Goal: Information Seeking & Learning: Learn about a topic

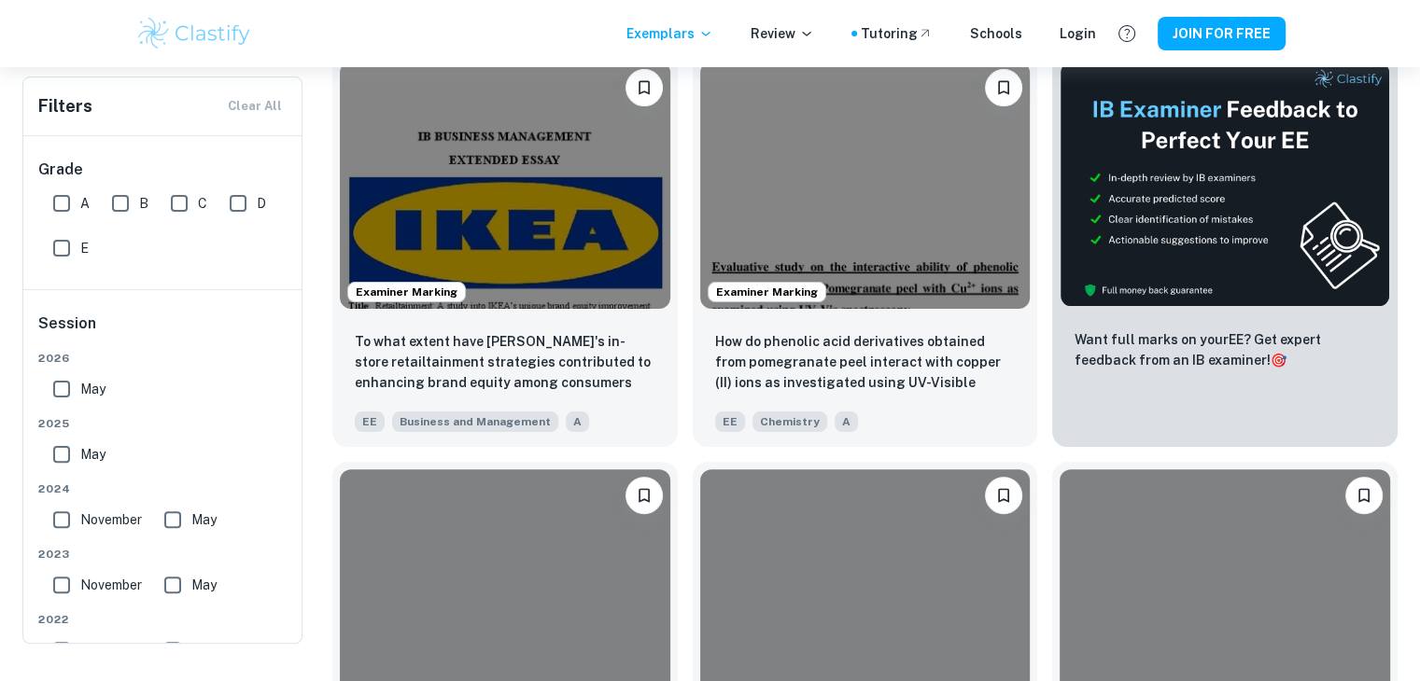
scroll to position [159, 0]
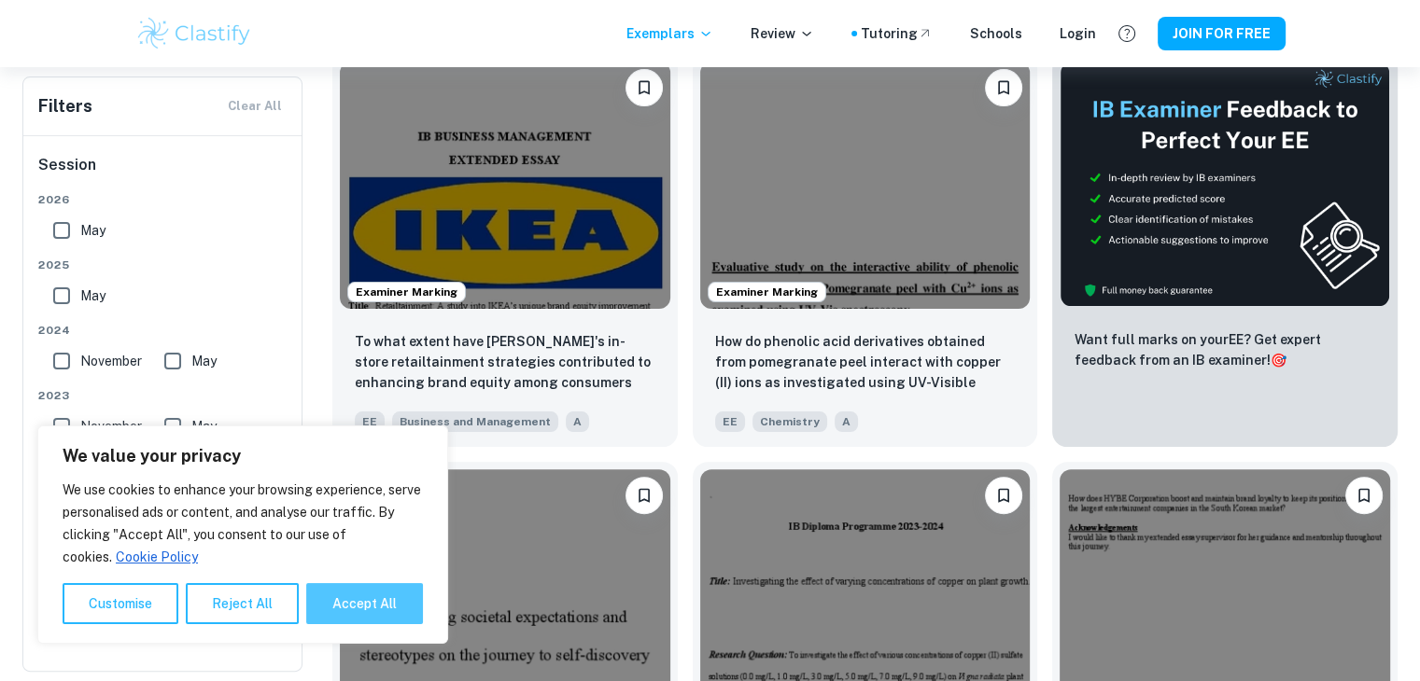
click at [349, 604] on button "Accept All" at bounding box center [364, 603] width 117 height 41
checkbox input "true"
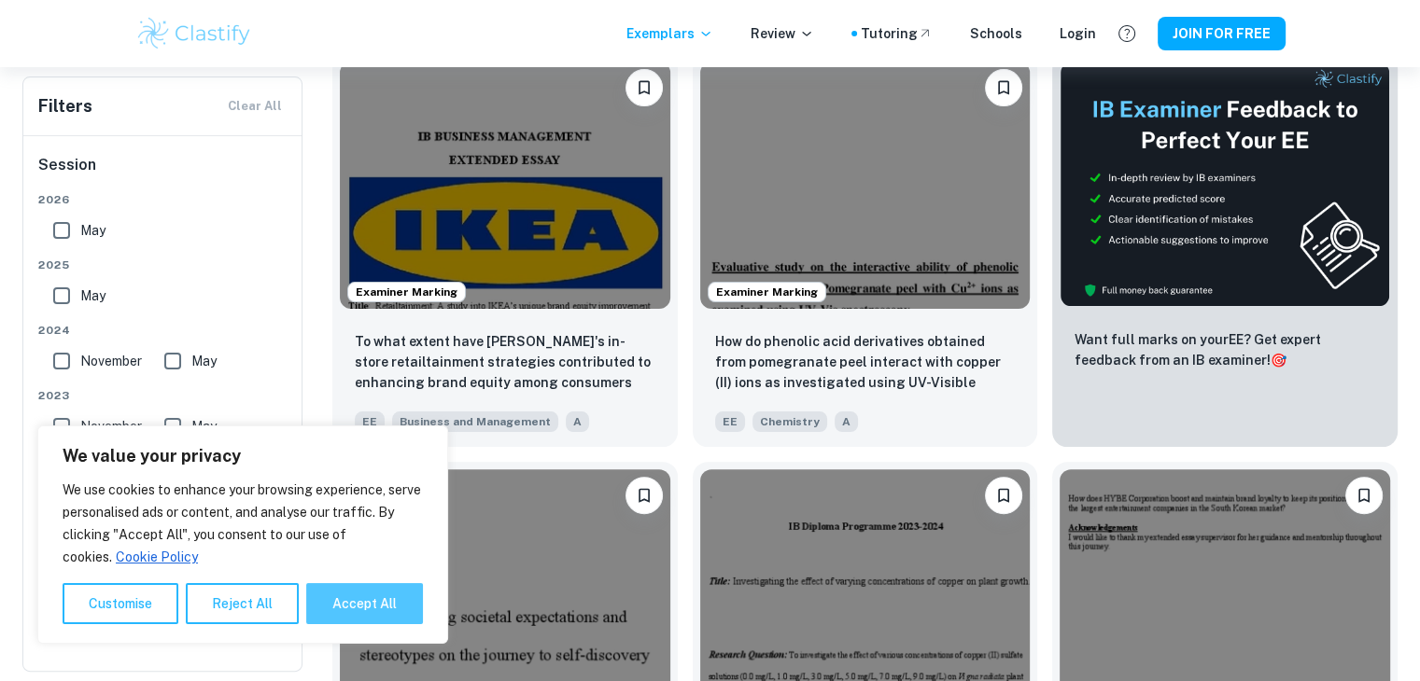
checkbox input "true"
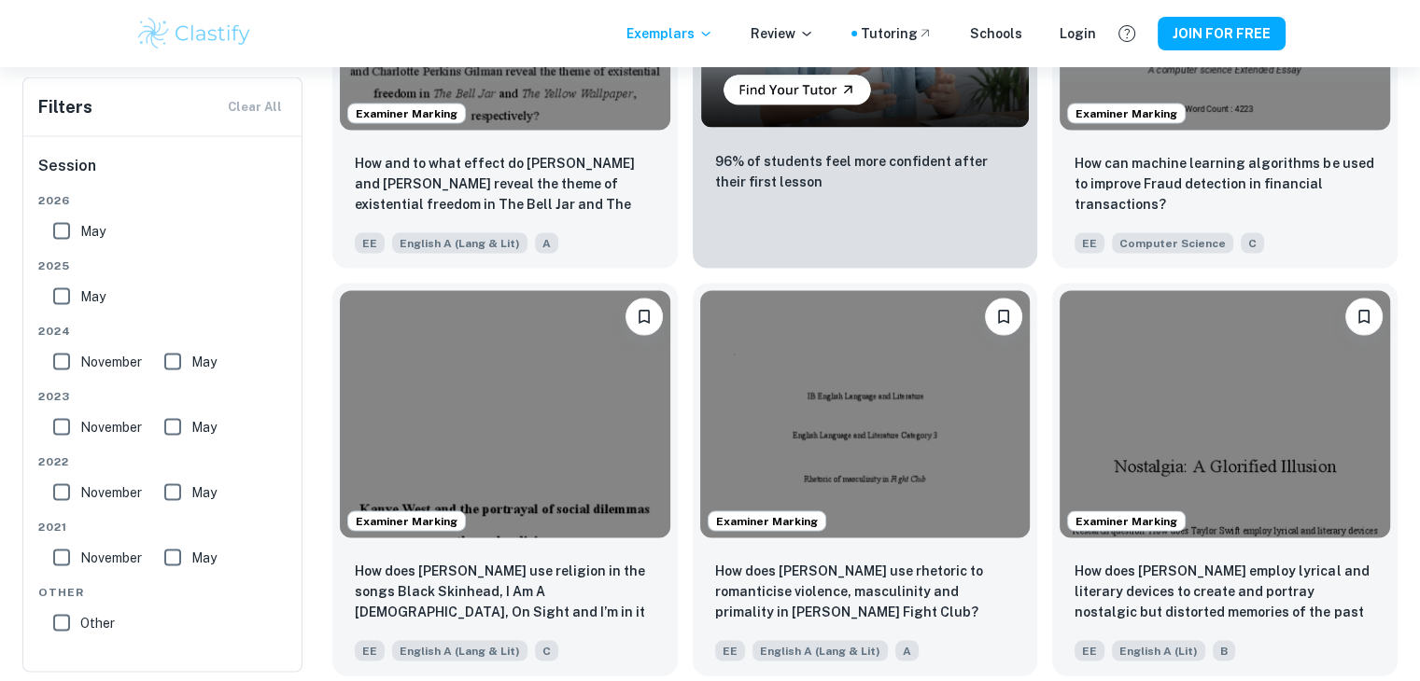
scroll to position [3556, 0]
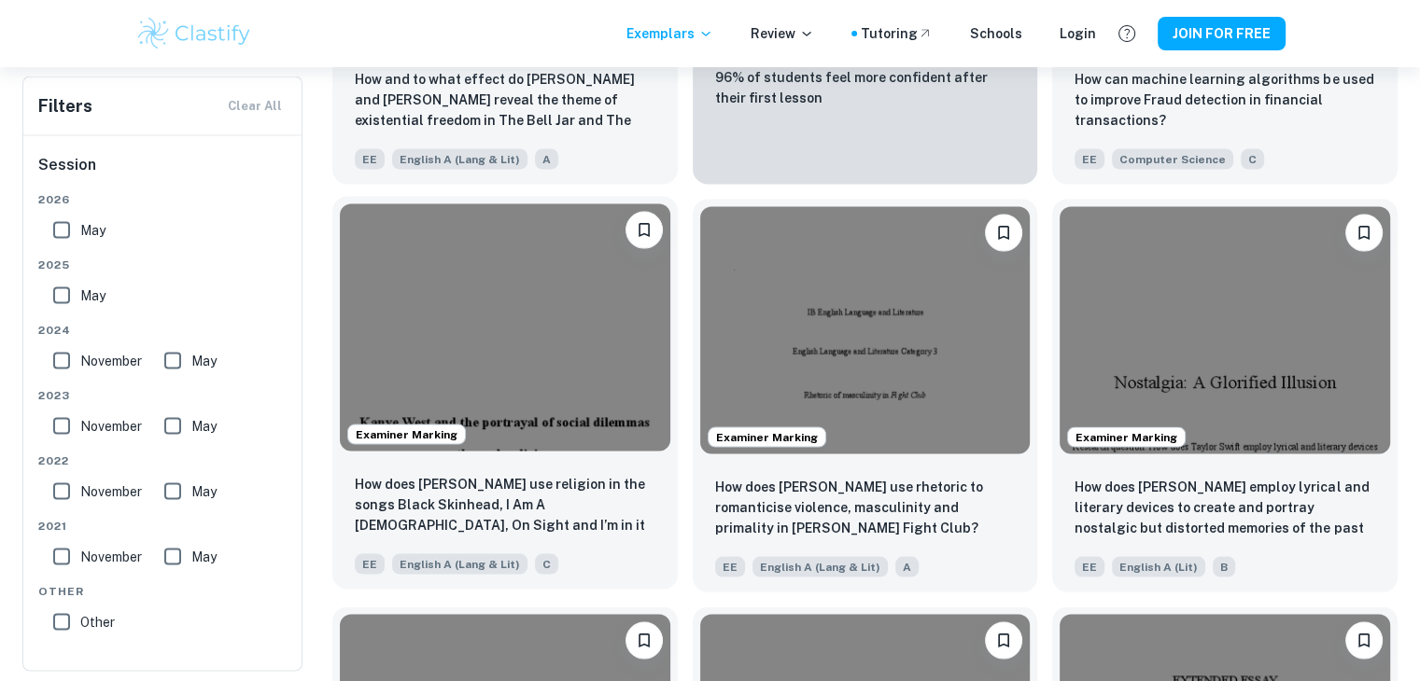
click at [448, 311] on img at bounding box center [505, 327] width 330 height 247
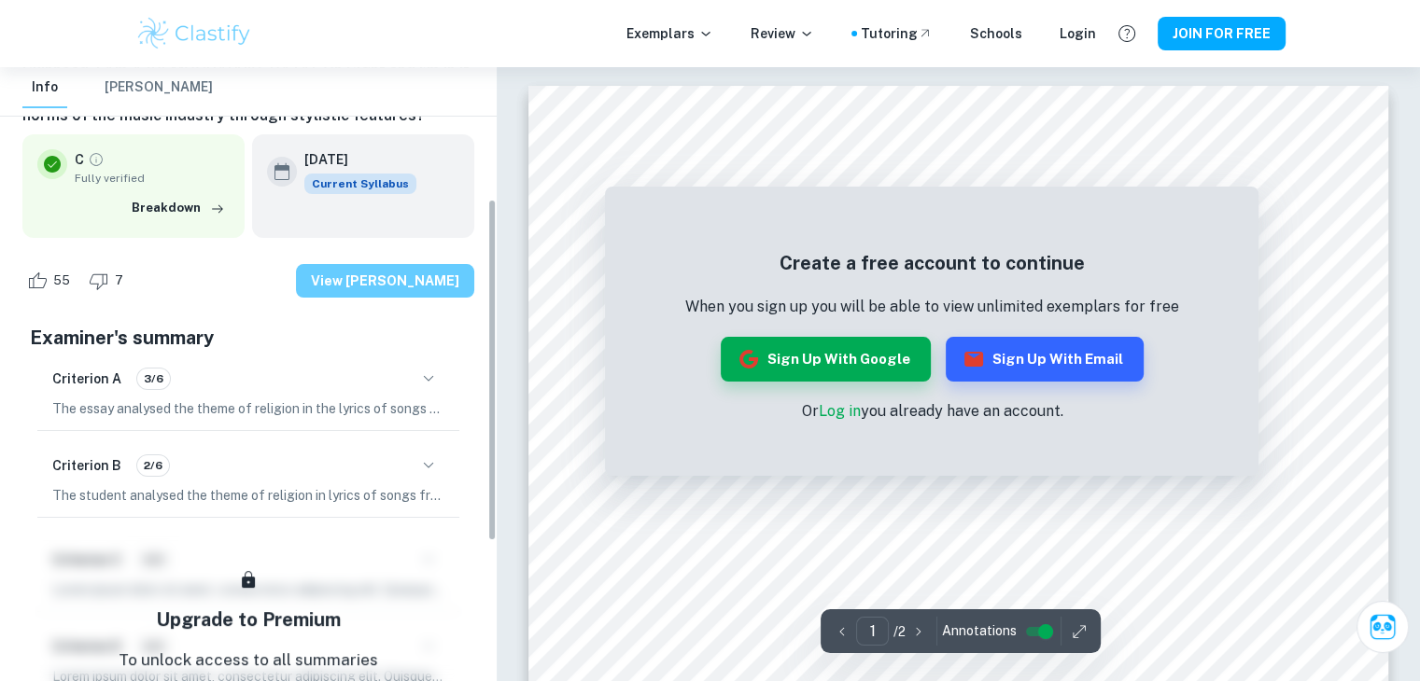
scroll to position [237, 0]
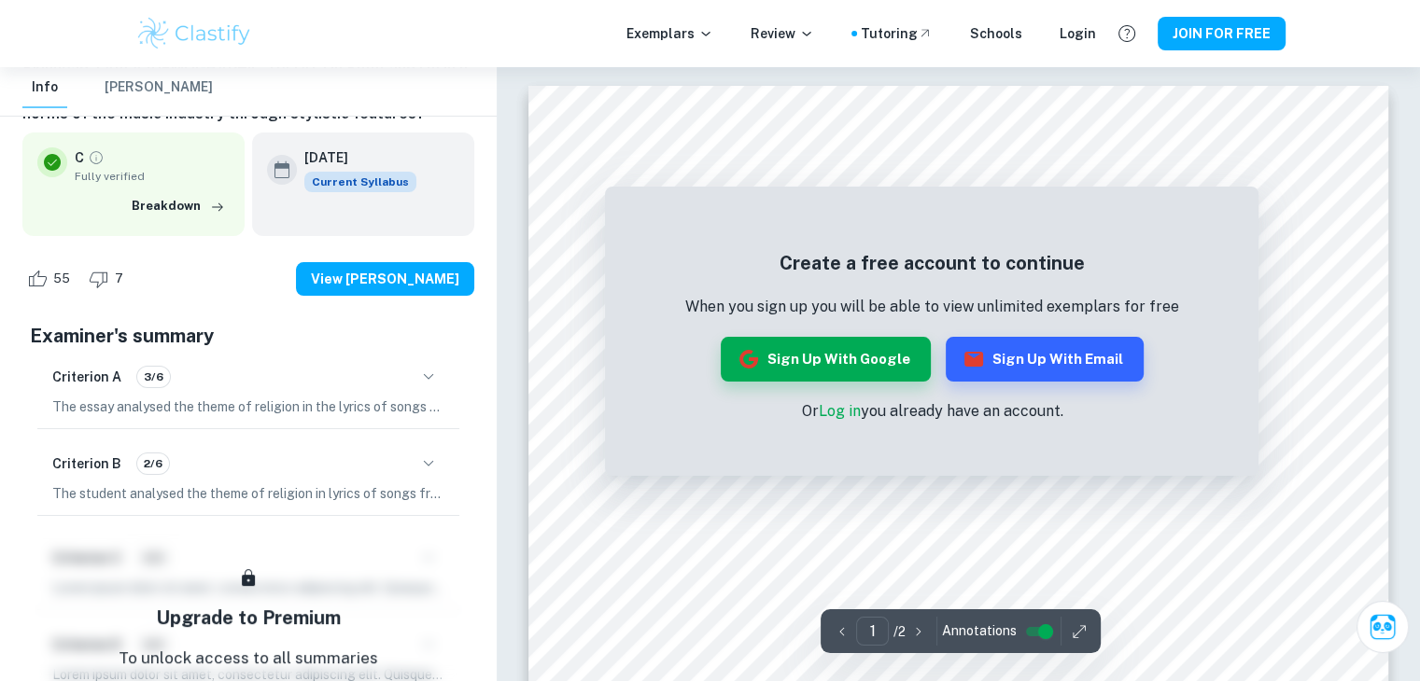
click at [428, 374] on icon "button" at bounding box center [428, 377] width 22 height 22
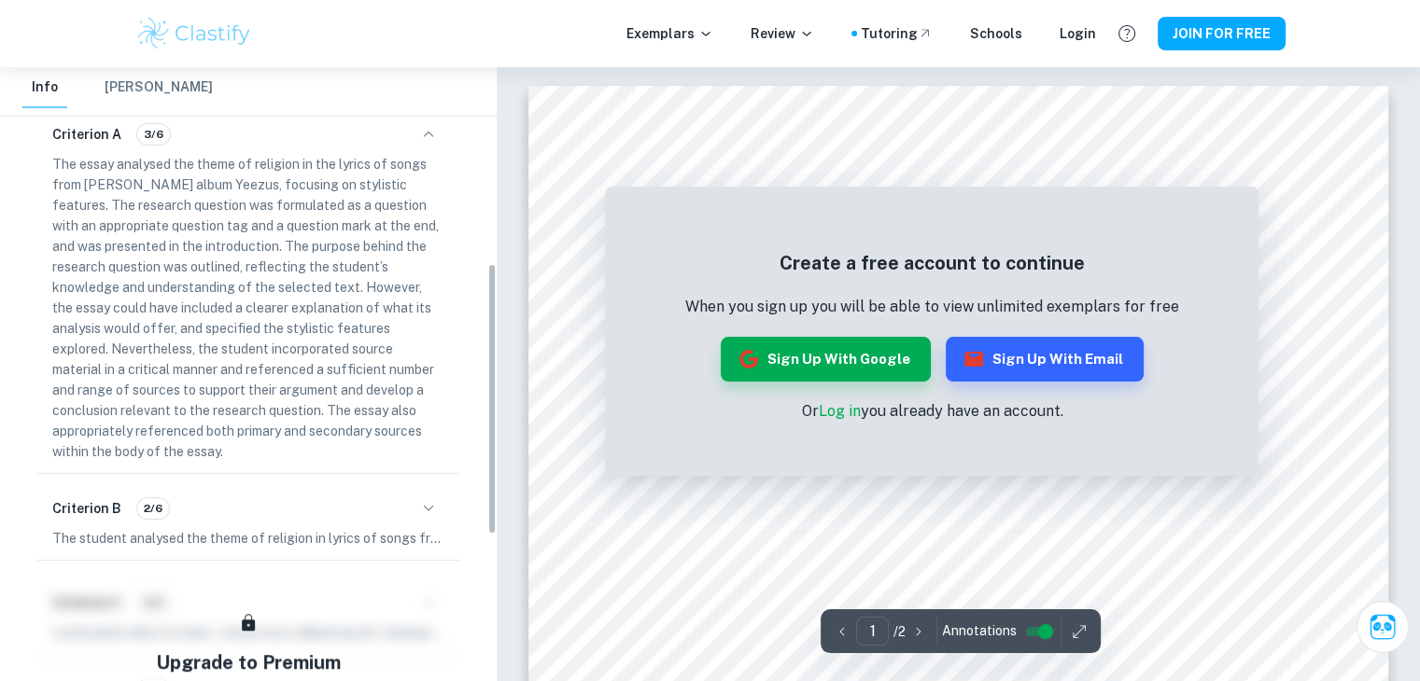
scroll to position [434, 0]
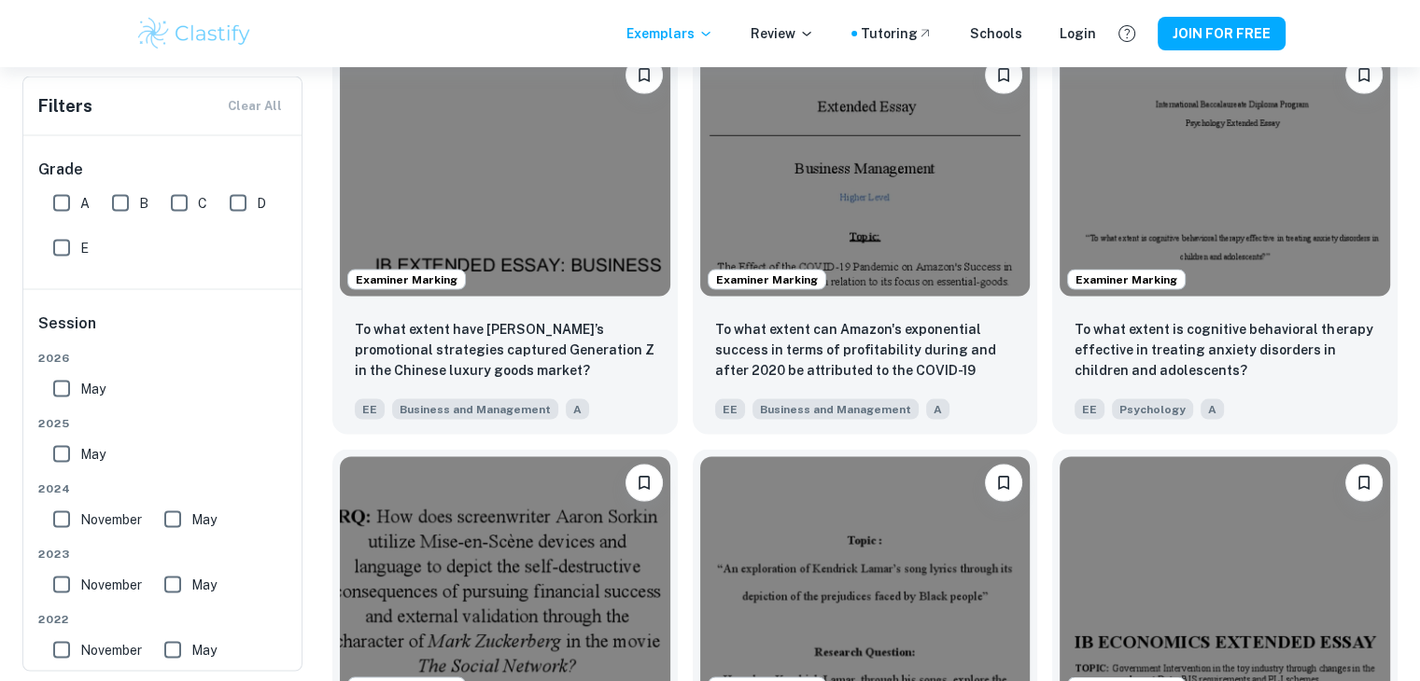
scroll to position [10652, 0]
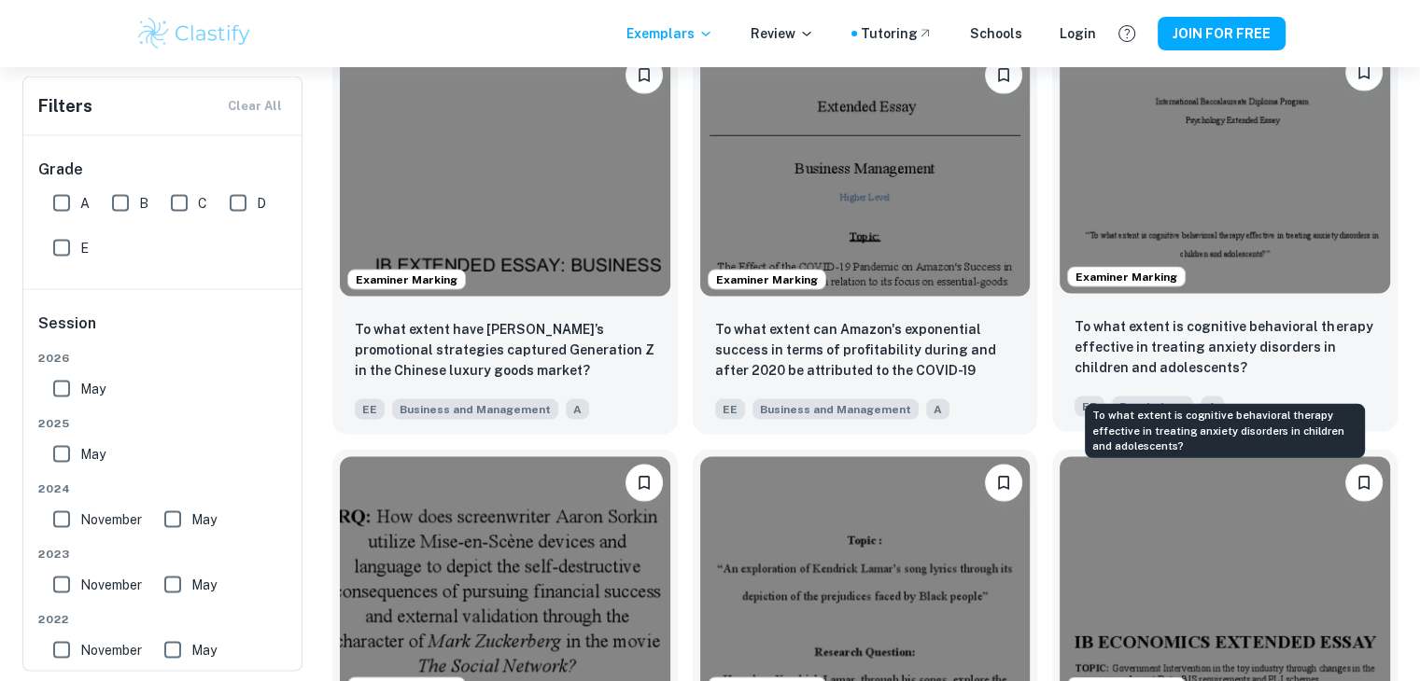
click at [1133, 373] on p "To what extent is cognitive behavioral therapy effective in treating anxiety di…" at bounding box center [1224, 347] width 301 height 62
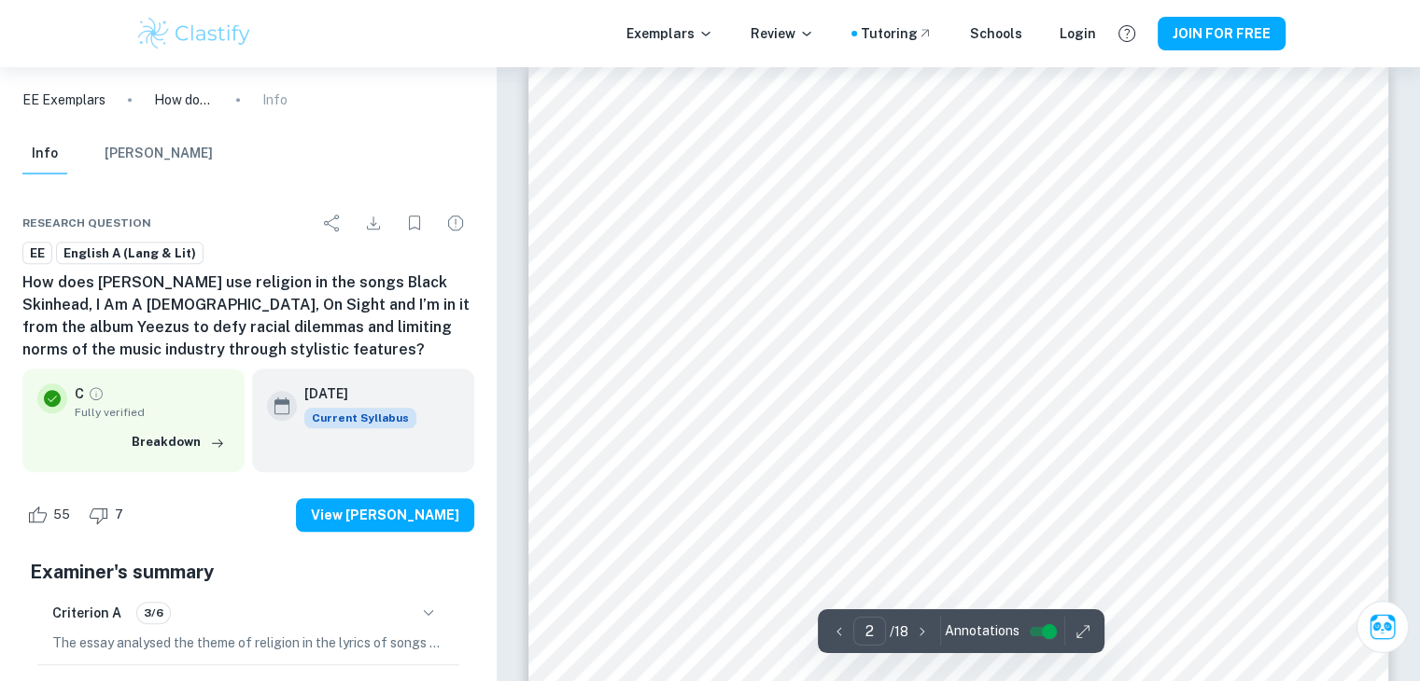
scroll to position [1366, 0]
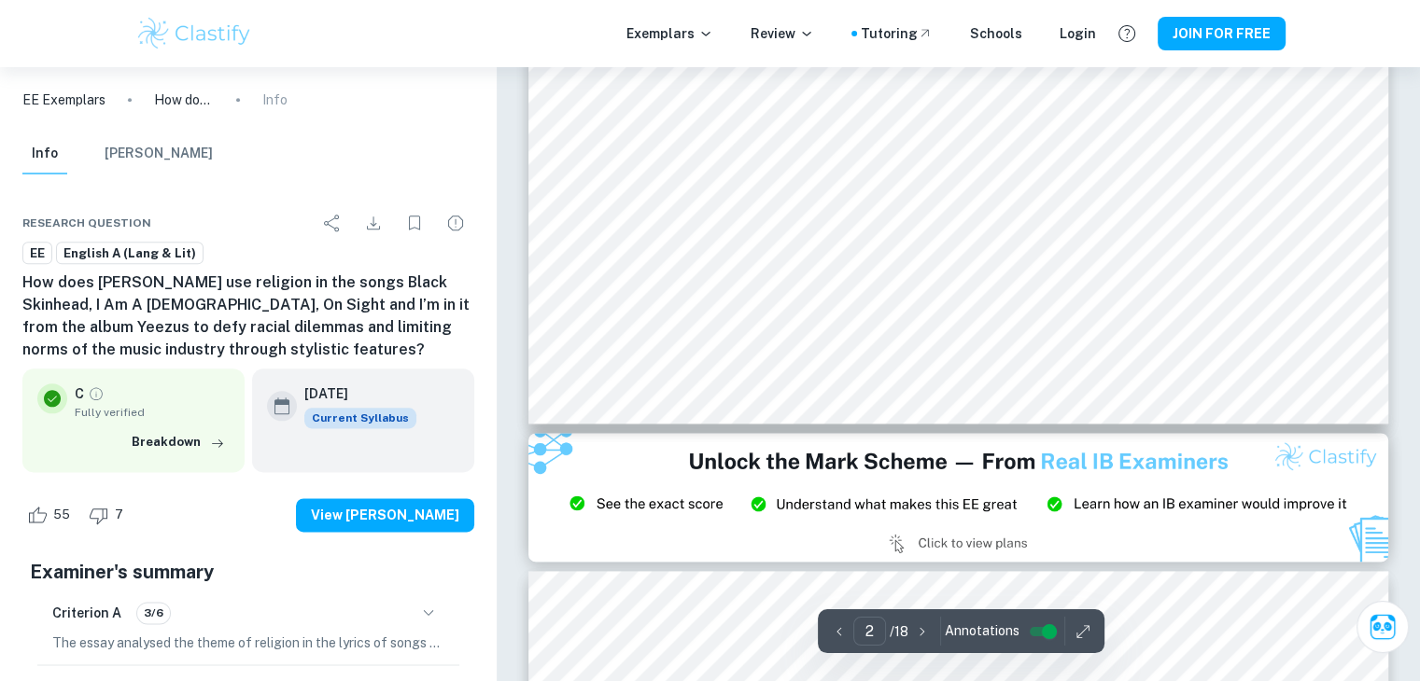
type input "3"
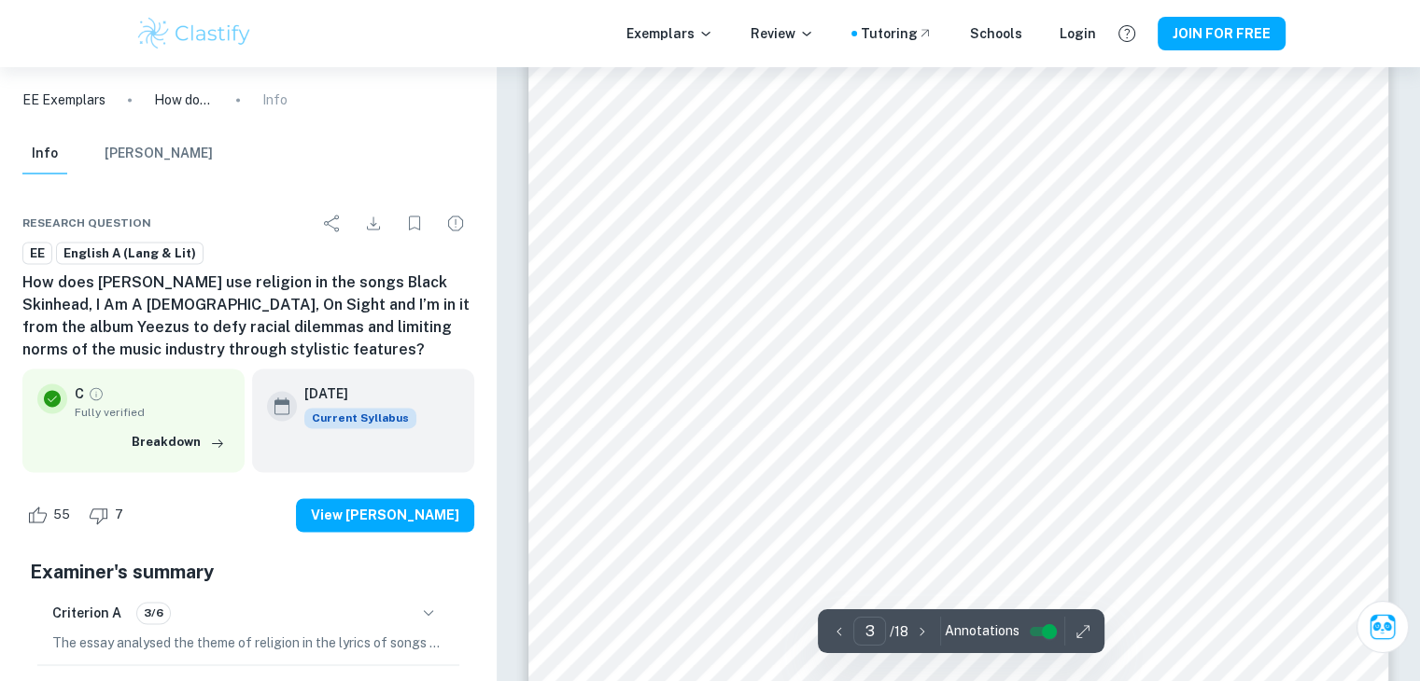
scroll to position [2839, 0]
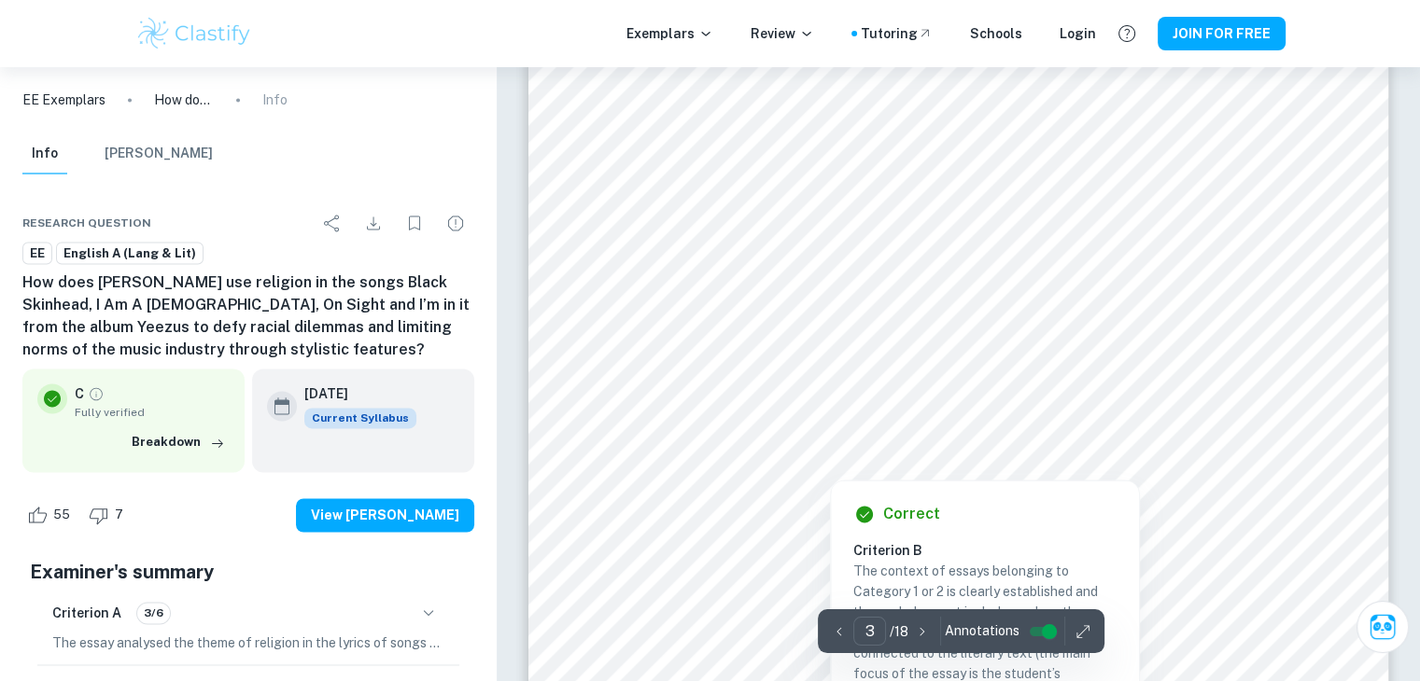
click at [1086, 628] on icon "button" at bounding box center [1082, 632] width 19 height 19
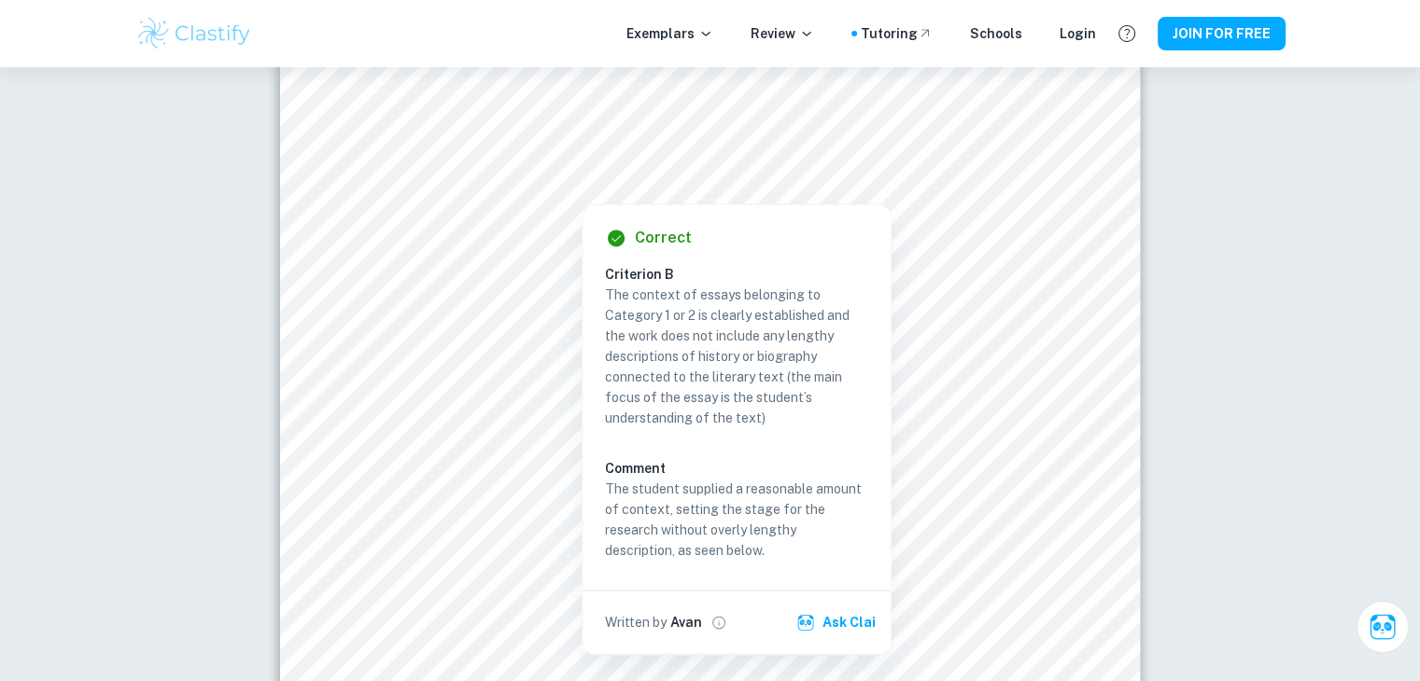
click at [765, 133] on div at bounding box center [695, 150] width 623 height 62
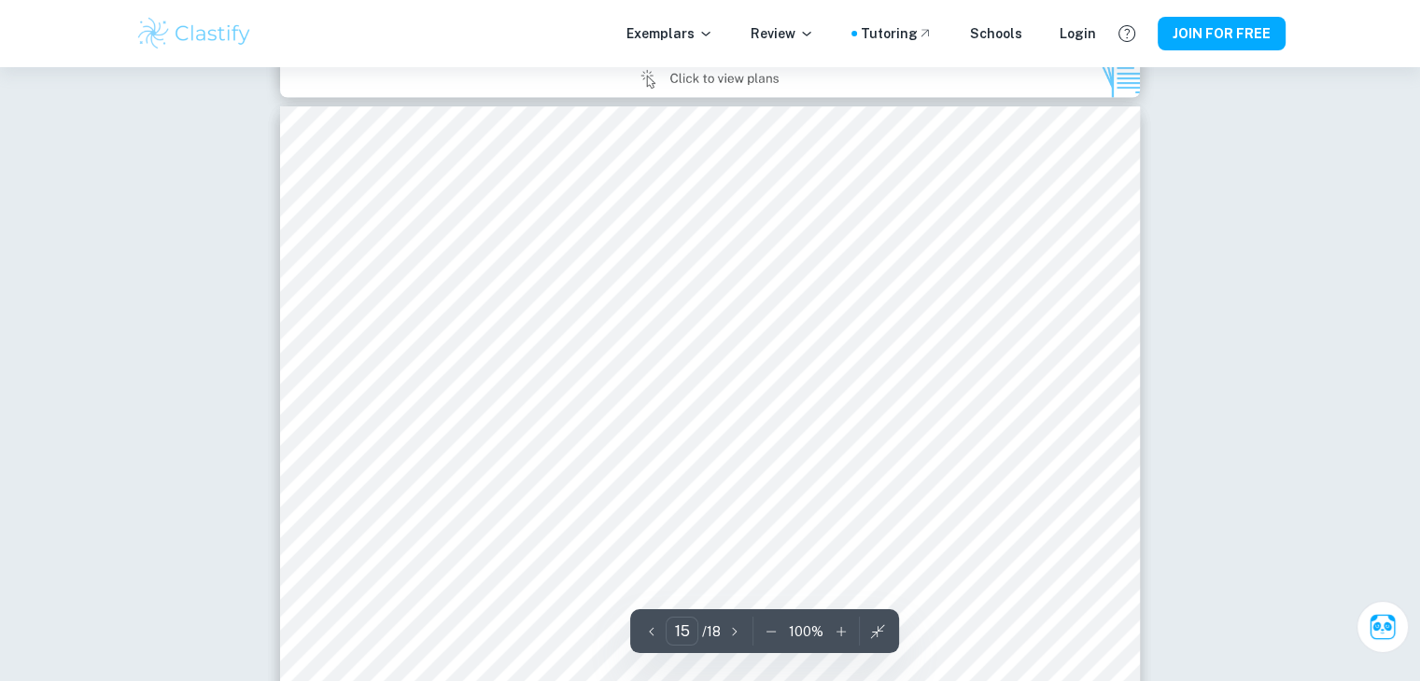
scroll to position [17528, 0]
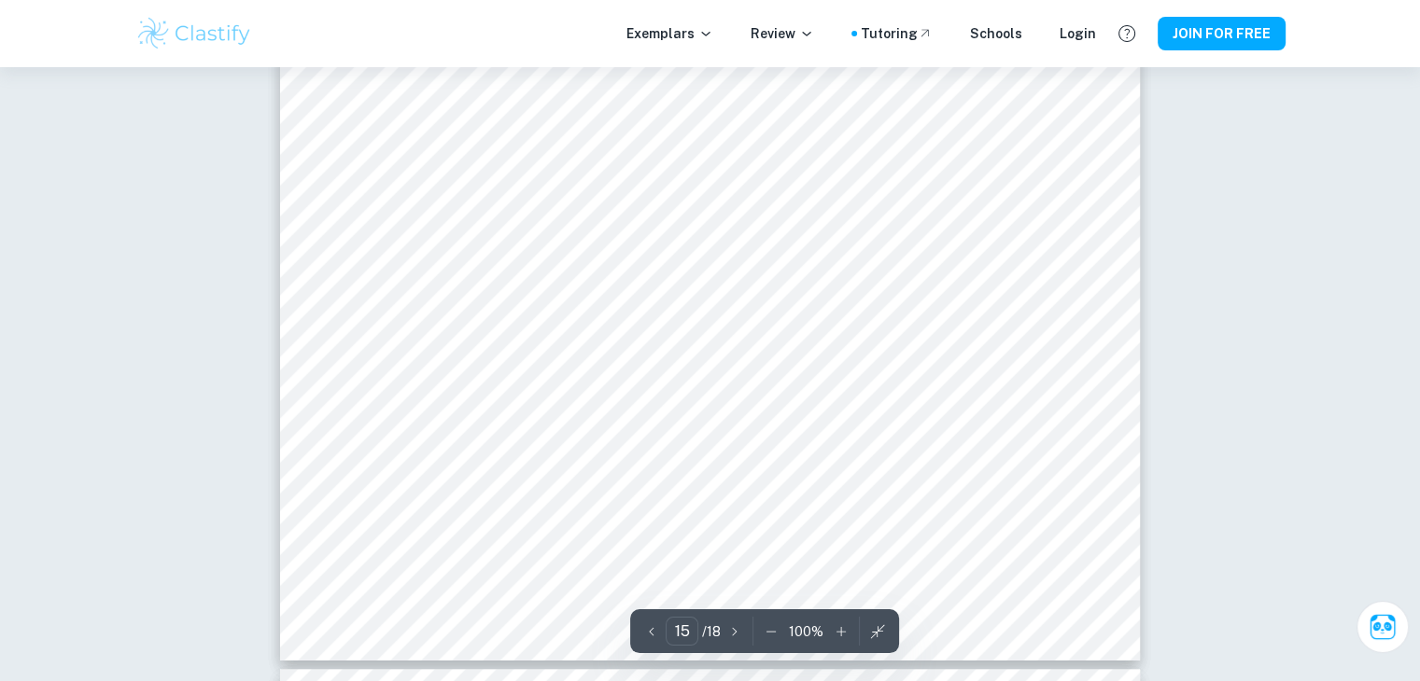
type input "16"
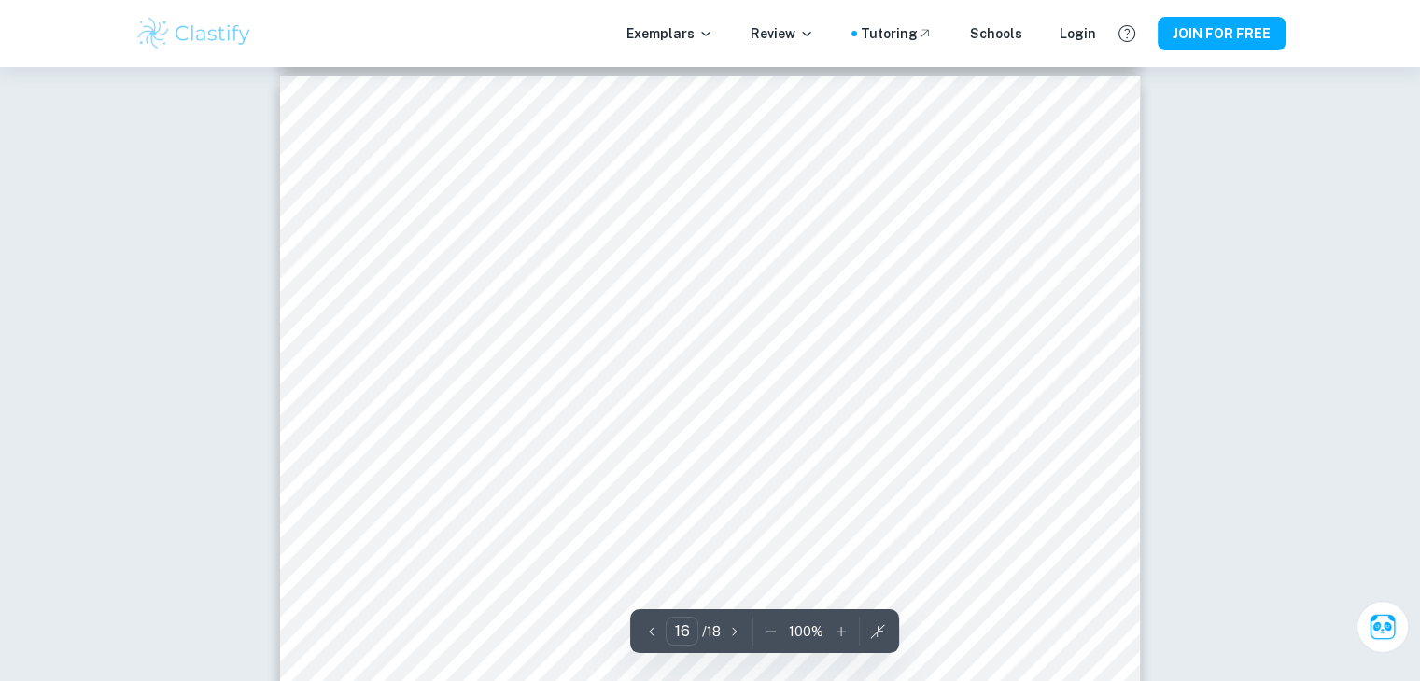
scroll to position [19143, 0]
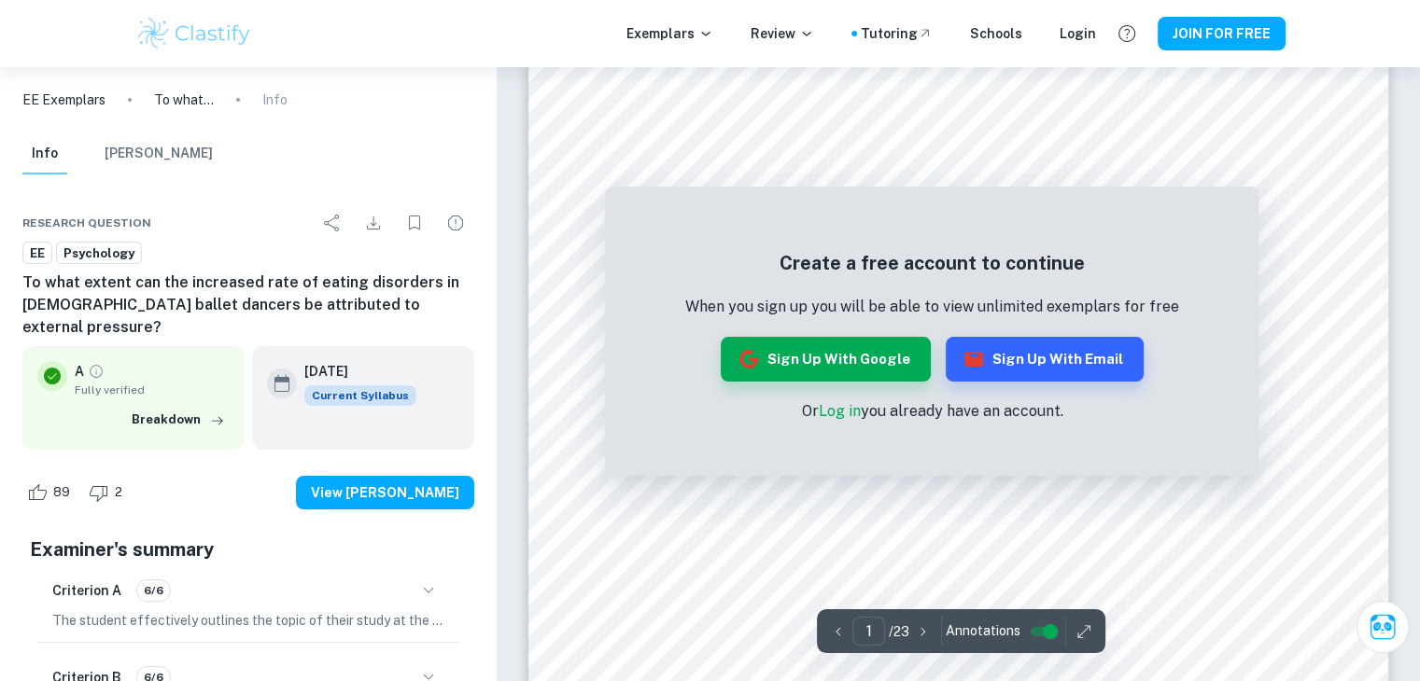
scroll to position [227, 0]
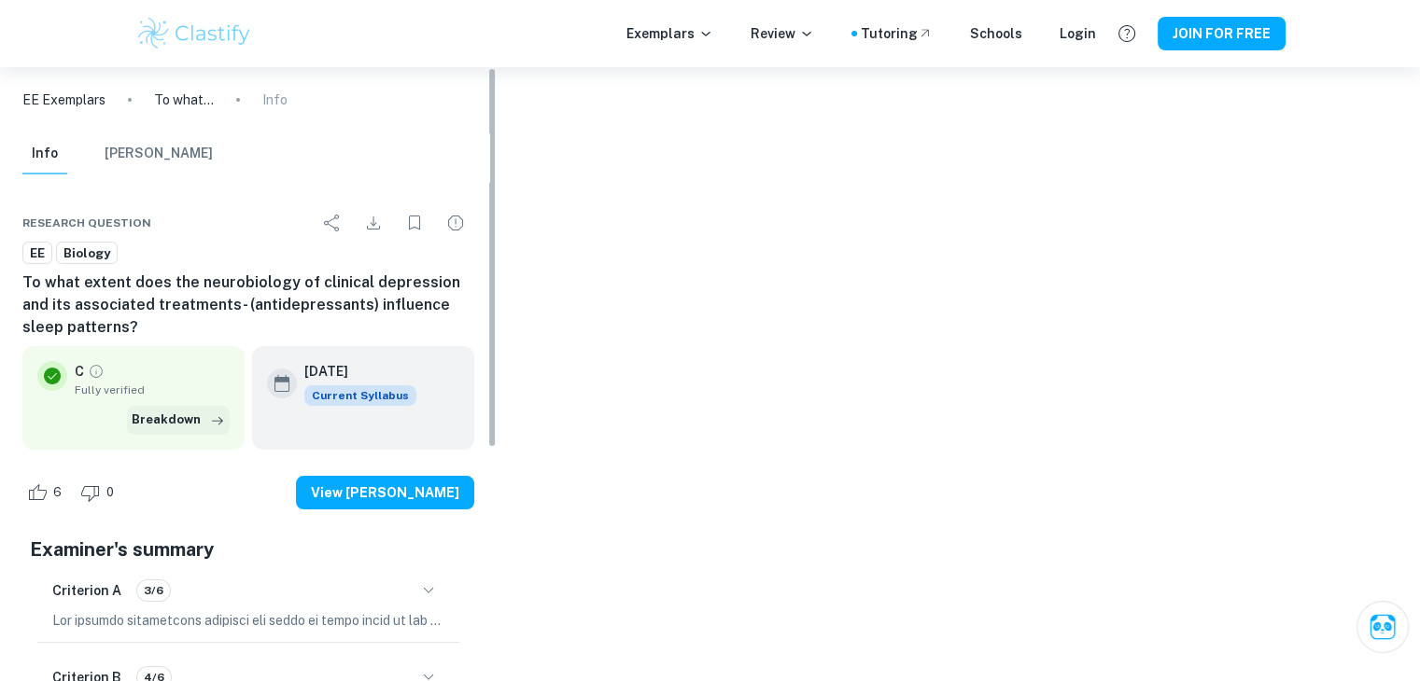
click at [188, 422] on button "Breakdown" at bounding box center [178, 420] width 103 height 28
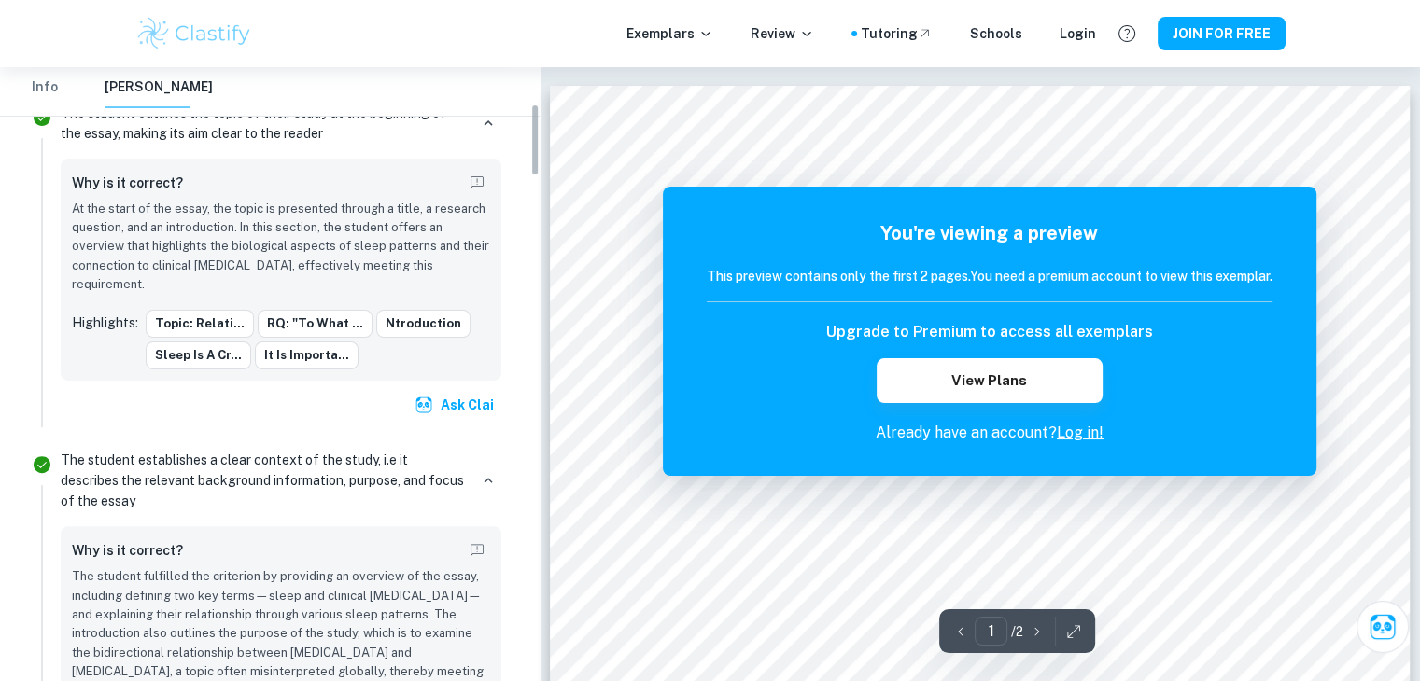
scroll to position [569, 0]
